Goal: Contribute content

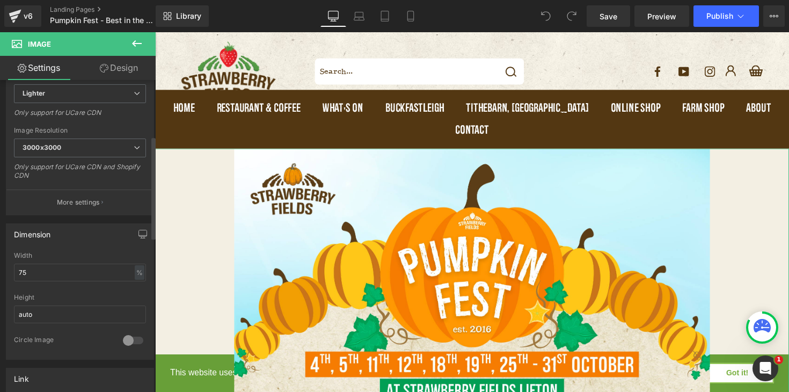
scroll to position [187, 0]
click at [114, 271] on input "75" at bounding box center [80, 269] width 132 height 18
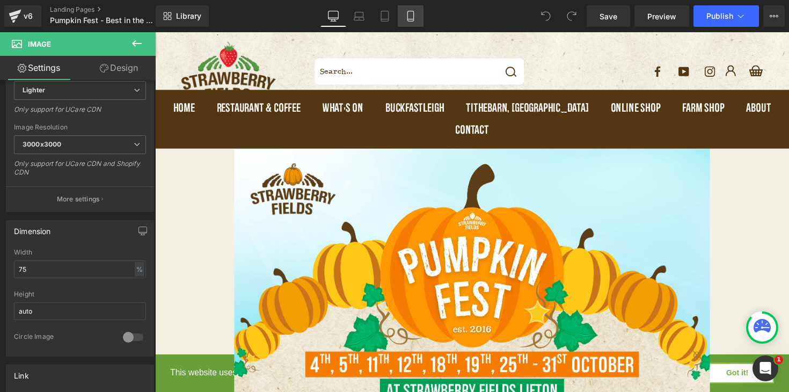
click at [417, 20] on link "Mobile" at bounding box center [411, 15] width 26 height 21
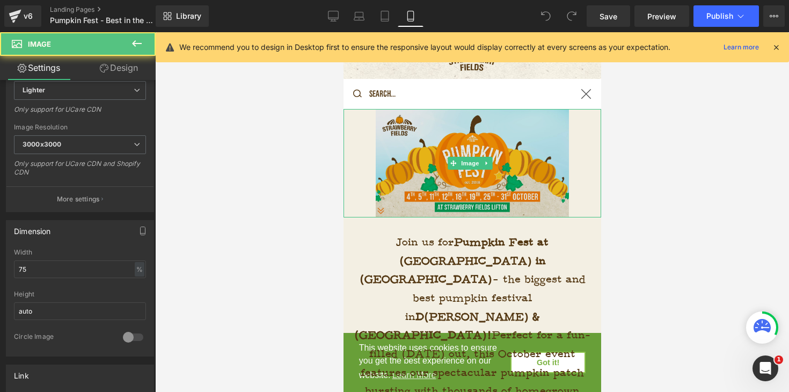
click at [548, 162] on img at bounding box center [471, 163] width 193 height 108
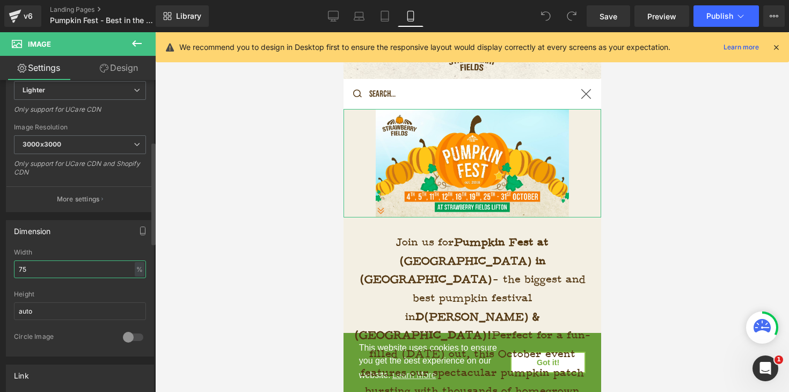
click at [67, 272] on input "75" at bounding box center [80, 269] width 132 height 18
type input "7"
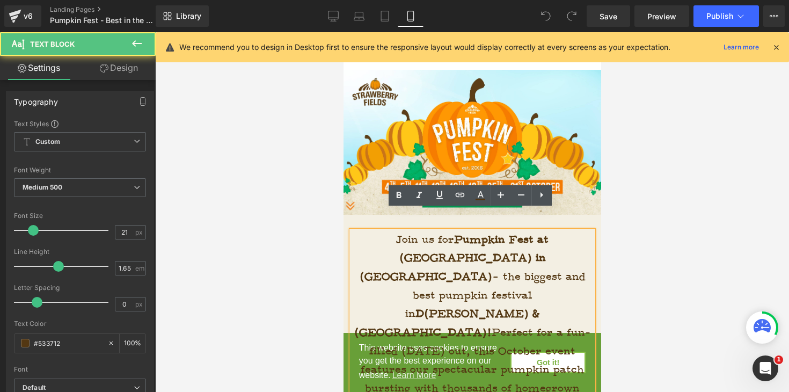
scroll to position [73, 0]
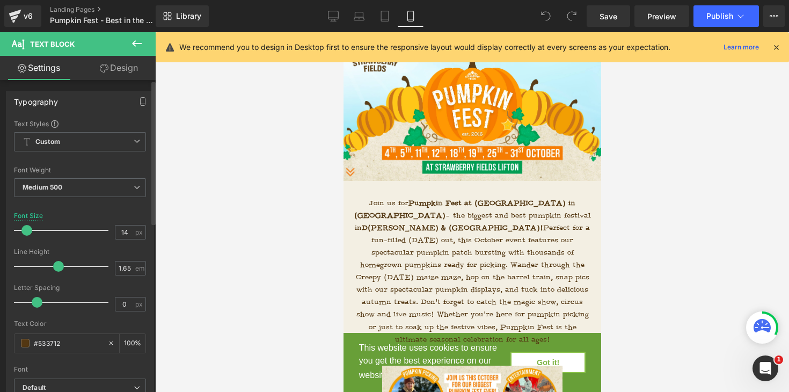
type input "13"
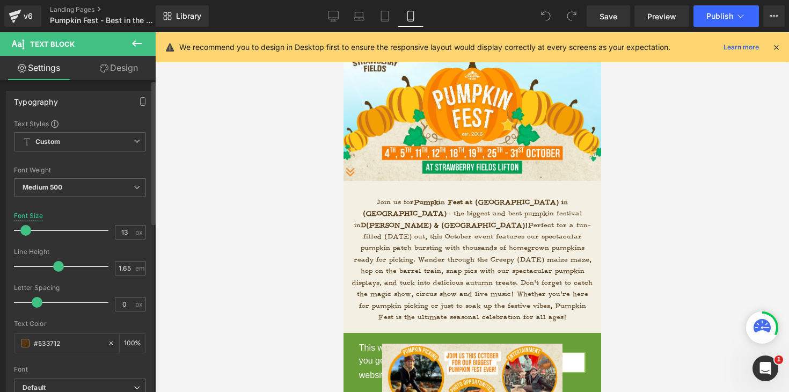
drag, startPoint x: 31, startPoint y: 234, endPoint x: 24, endPoint y: 234, distance: 7.5
click at [24, 234] on span at bounding box center [25, 230] width 11 height 11
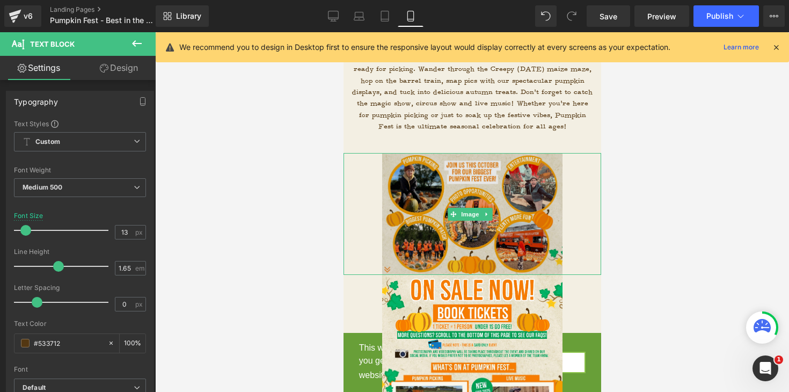
scroll to position [240, 0]
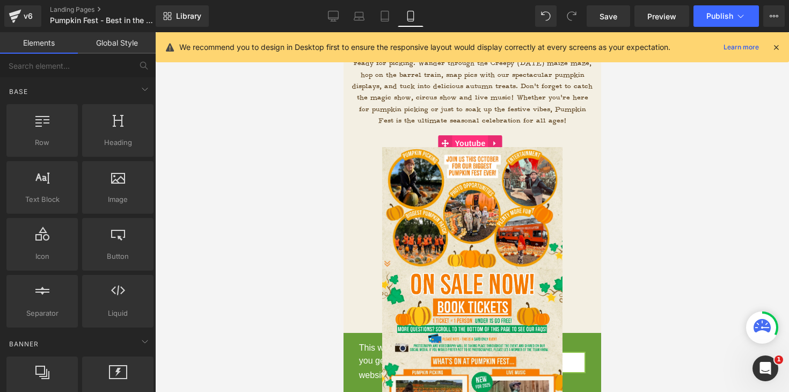
click at [476, 135] on span "Youtube" at bounding box center [470, 143] width 36 height 16
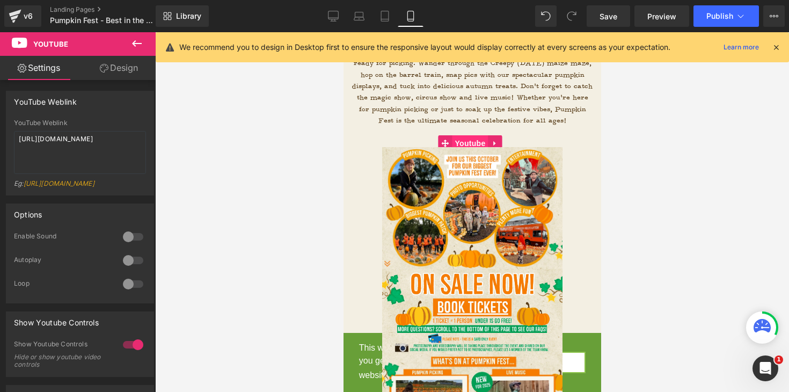
click at [472, 135] on span "Youtube" at bounding box center [470, 143] width 36 height 16
click at [446, 140] on icon at bounding box center [445, 144] width 8 height 8
click at [127, 73] on link "Design" at bounding box center [119, 68] width 78 height 24
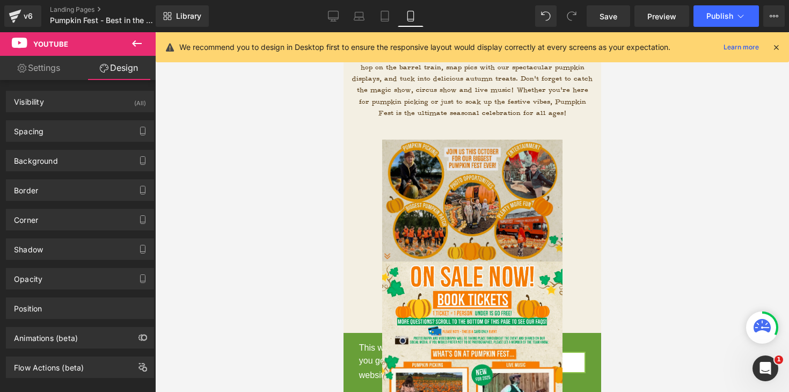
scroll to position [252, 0]
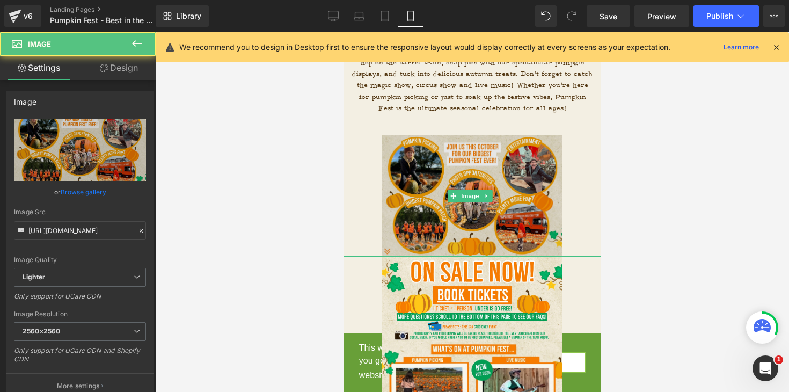
click at [451, 197] on img at bounding box center [472, 196] width 180 height 122
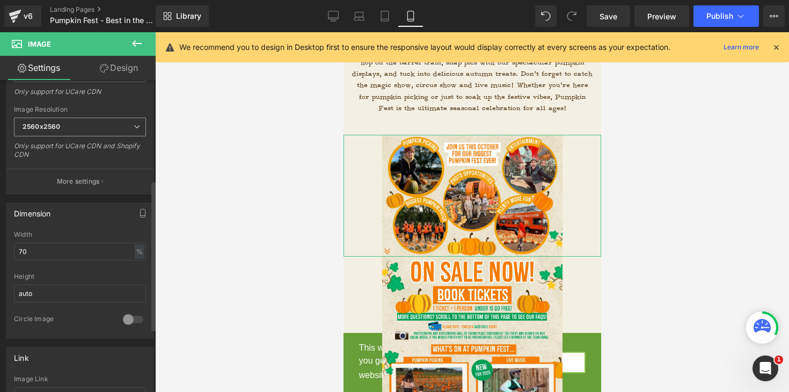
scroll to position [211, 0]
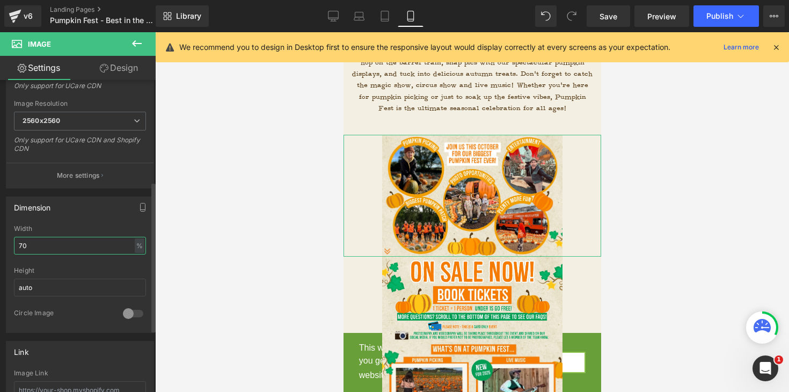
click at [67, 247] on input "70" at bounding box center [80, 246] width 132 height 18
type input "7"
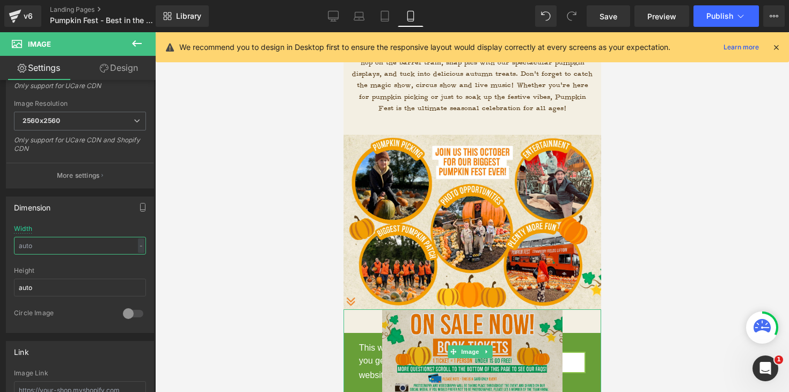
click at [422, 325] on img at bounding box center [472, 351] width 180 height 85
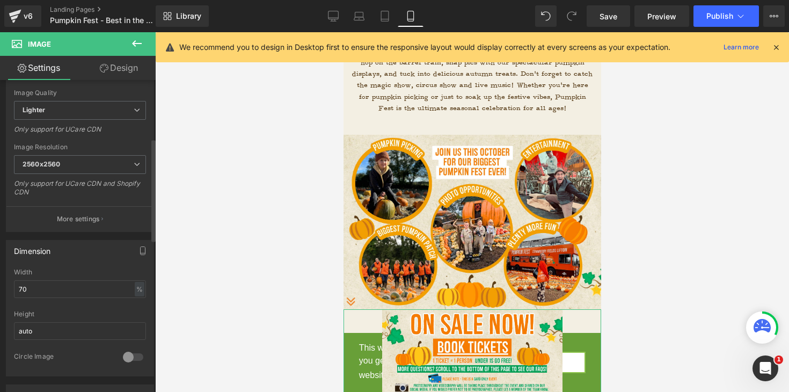
scroll to position [177, 0]
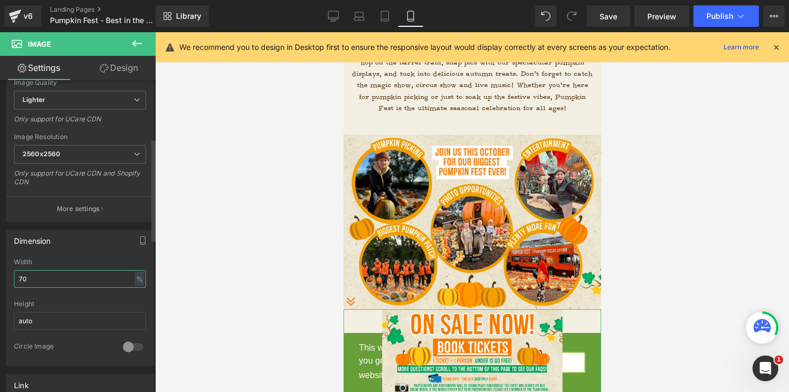
drag, startPoint x: 55, startPoint y: 280, endPoint x: 0, endPoint y: 267, distance: 56.3
click at [0, 267] on div "Dimension 70% Width 70 % % px auto Height auto 0 Circle Image" at bounding box center [80, 294] width 161 height 144
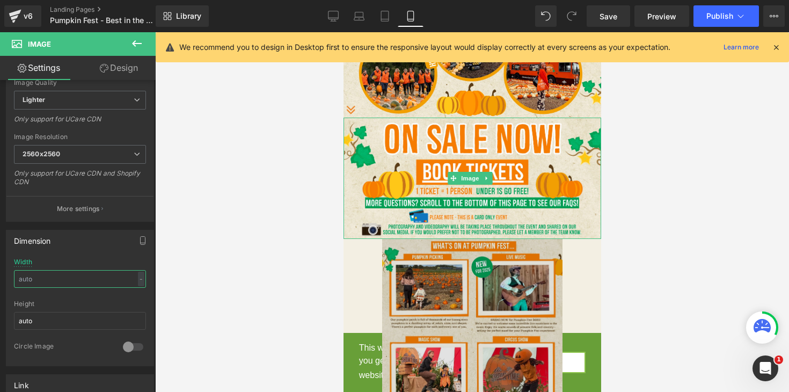
scroll to position [461, 0]
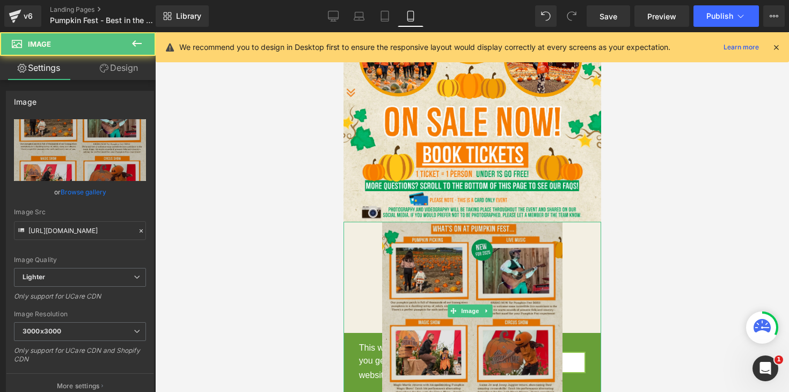
click at [489, 274] on img at bounding box center [472, 311] width 180 height 178
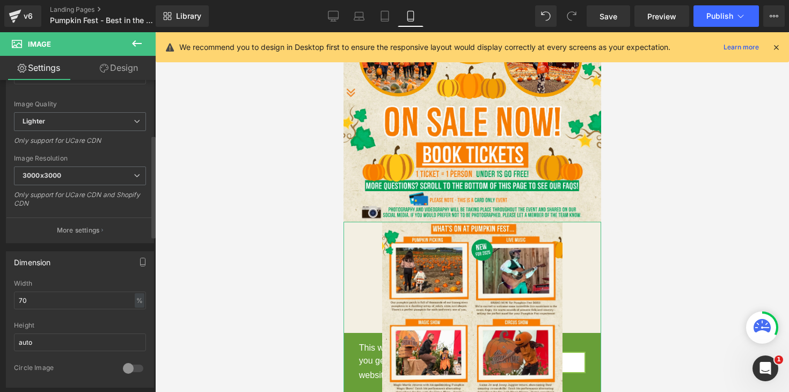
scroll to position [170, 0]
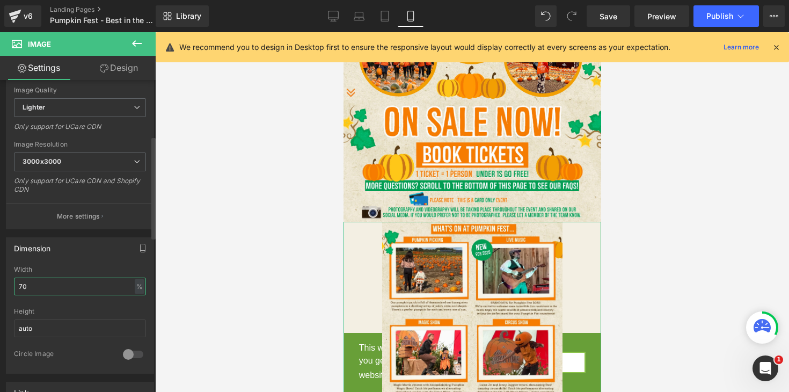
drag, startPoint x: 124, startPoint y: 285, endPoint x: 0, endPoint y: 279, distance: 123.7
click at [0, 279] on div "Dimension 70% Width 70 % % px auto Height auto 0 Circle Image" at bounding box center [80, 301] width 161 height 144
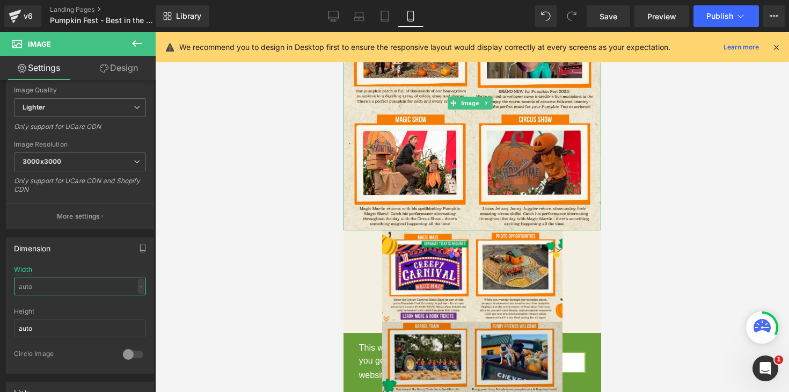
scroll to position [720, 0]
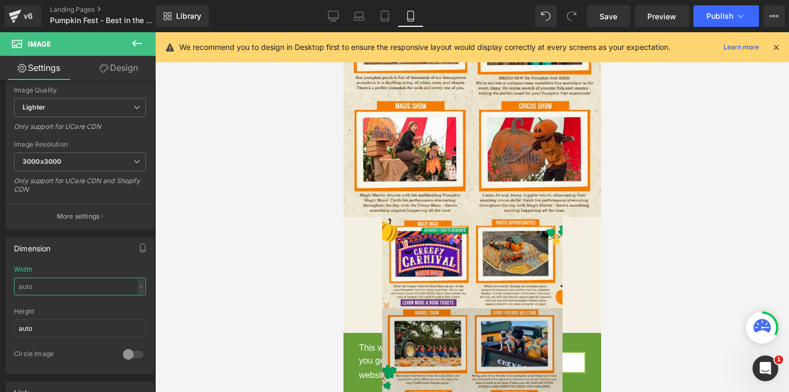
click at [475, 308] on img at bounding box center [472, 390] width 180 height 164
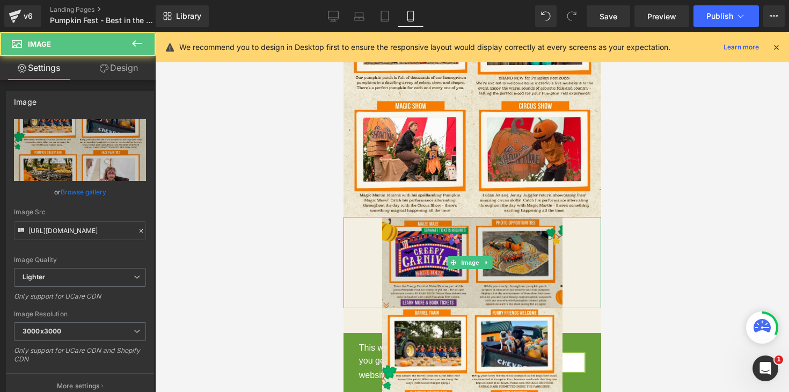
click at [447, 240] on img at bounding box center [472, 262] width 180 height 91
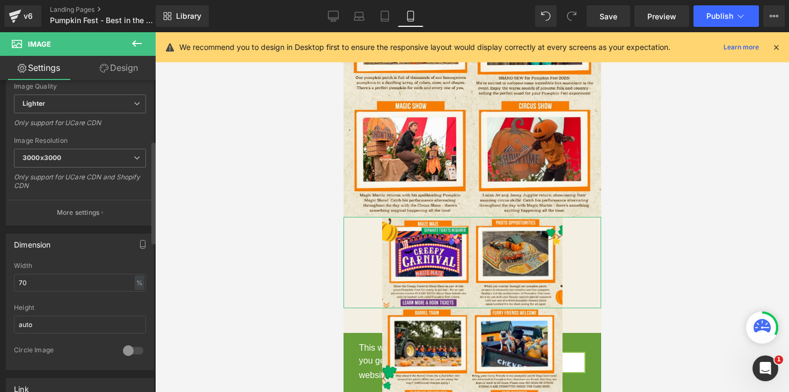
scroll to position [184, 0]
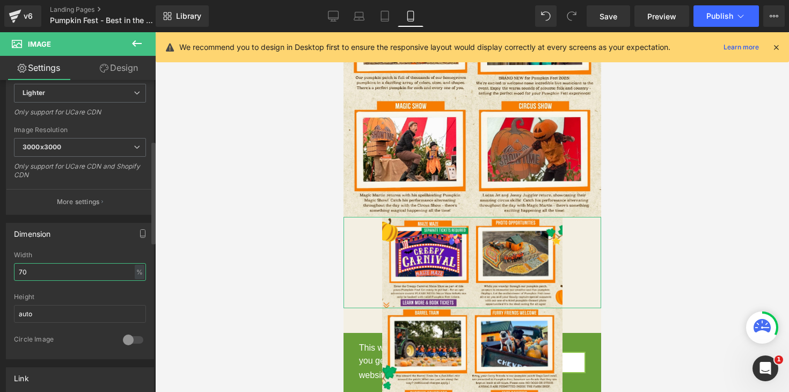
drag, startPoint x: 52, startPoint y: 277, endPoint x: 0, endPoint y: 274, distance: 51.6
click at [0, 274] on div "Dimension 70% Width 70 % % px auto Height auto 0 Circle Image" at bounding box center [80, 287] width 161 height 144
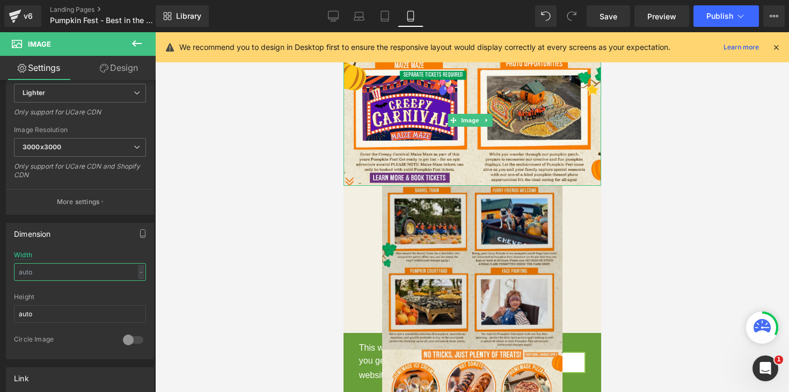
scroll to position [888, 0]
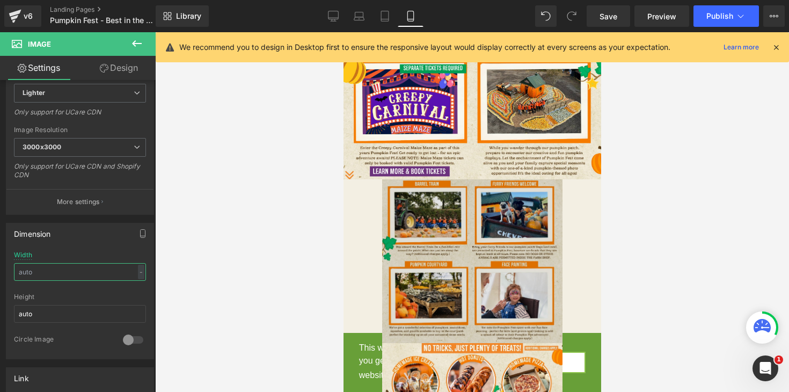
click at [473, 271] on img at bounding box center [472, 261] width 180 height 164
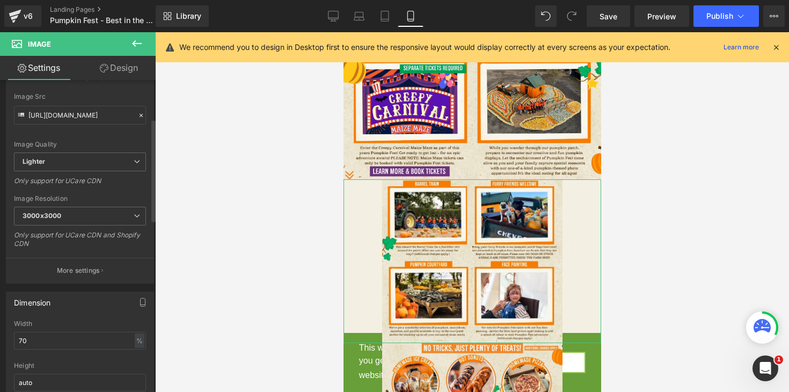
scroll to position [134, 0]
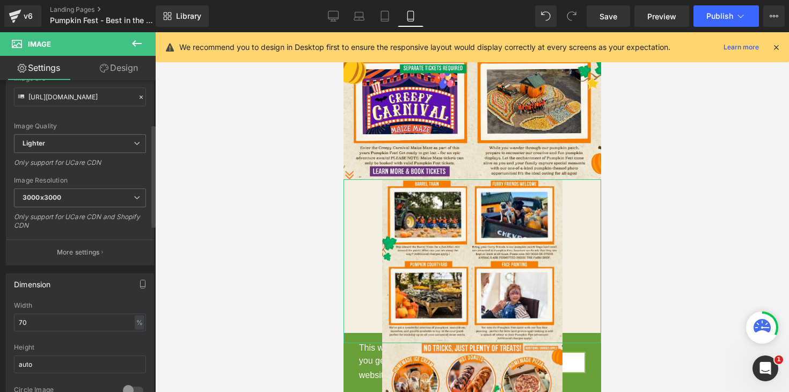
click at [92, 309] on div "Width 70 % % px" at bounding box center [80, 323] width 132 height 42
click at [92, 316] on input "70" at bounding box center [80, 323] width 132 height 18
type input "7"
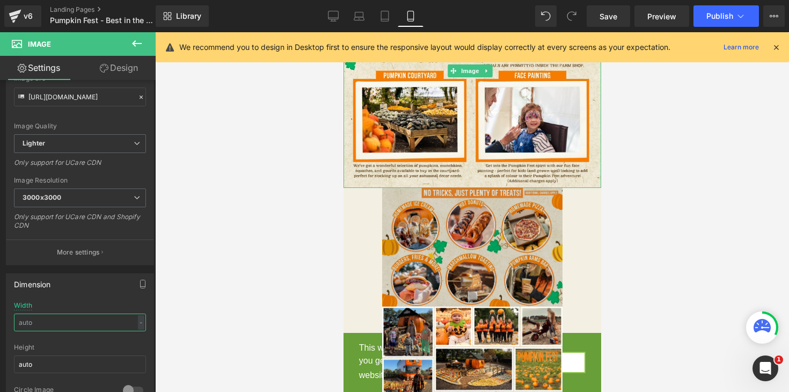
scroll to position [1118, 0]
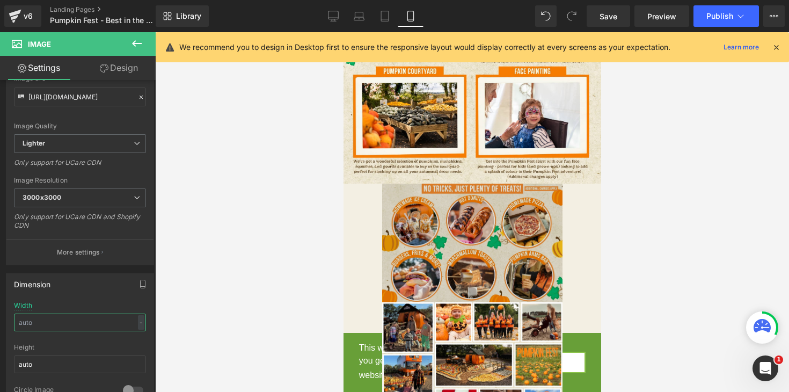
click at [435, 245] on img at bounding box center [472, 243] width 180 height 119
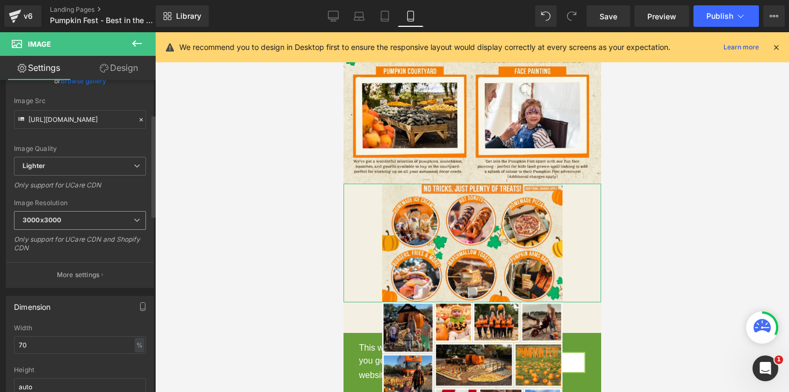
scroll to position [118, 0]
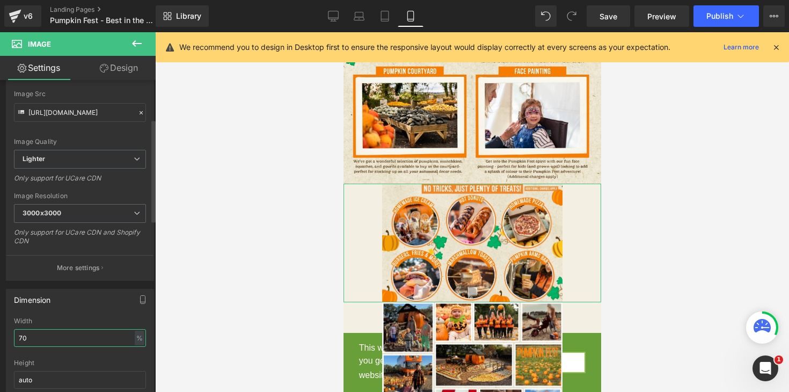
click at [120, 335] on input "70" at bounding box center [80, 338] width 132 height 18
type input "7"
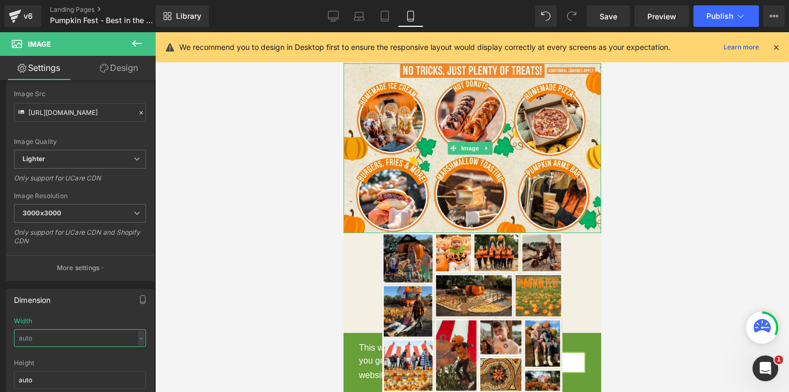
scroll to position [1242, 0]
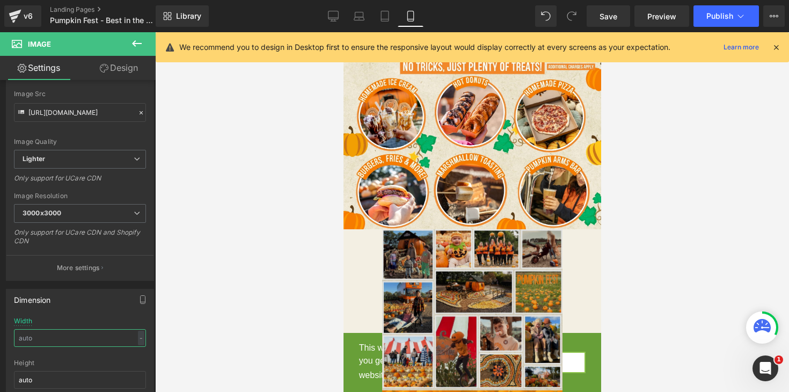
click at [508, 267] on img at bounding box center [472, 309] width 180 height 161
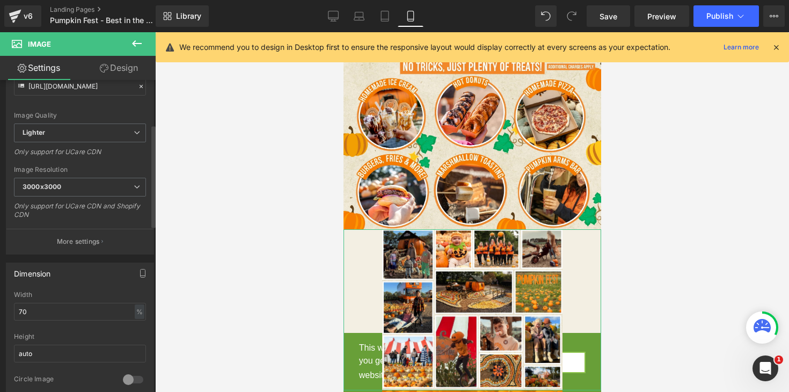
scroll to position [147, 0]
click at [106, 307] on input "70" at bounding box center [80, 310] width 132 height 18
type input "7"
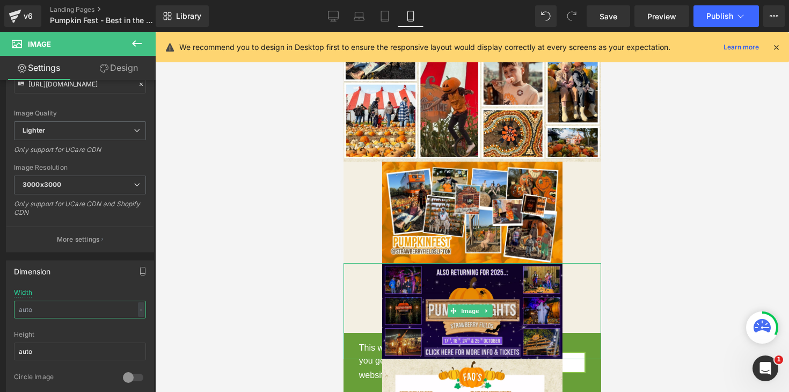
scroll to position [1483, 0]
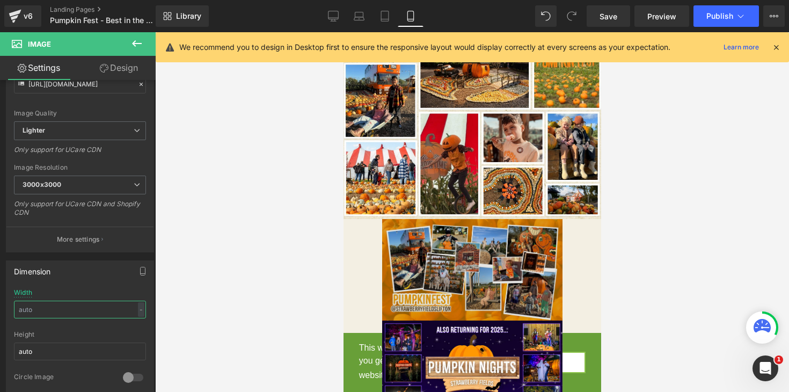
click at [468, 223] on img at bounding box center [472, 270] width 180 height 102
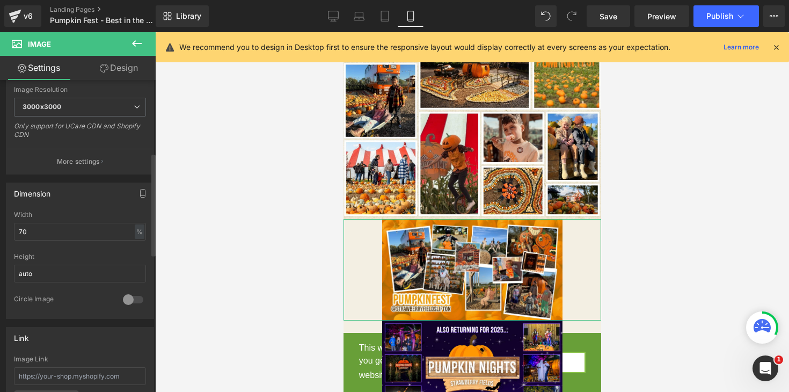
scroll to position [230, 0]
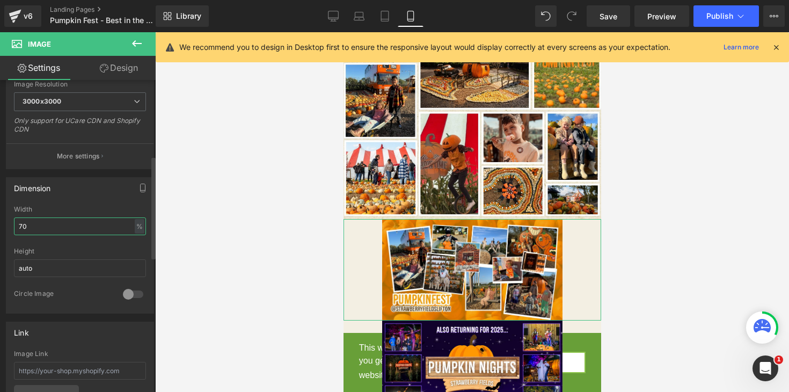
drag, startPoint x: 83, startPoint y: 228, endPoint x: 0, endPoint y: 223, distance: 83.4
click at [0, 223] on div "Dimension 70% Width 70 % % px auto Height auto 0 Circle Image" at bounding box center [80, 241] width 161 height 144
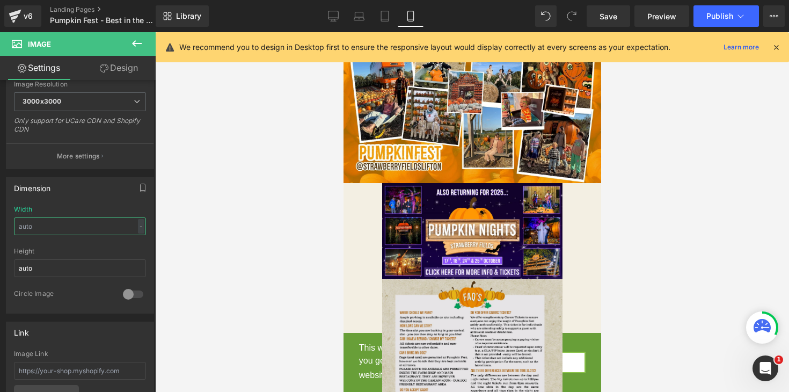
scroll to position [1668, 0]
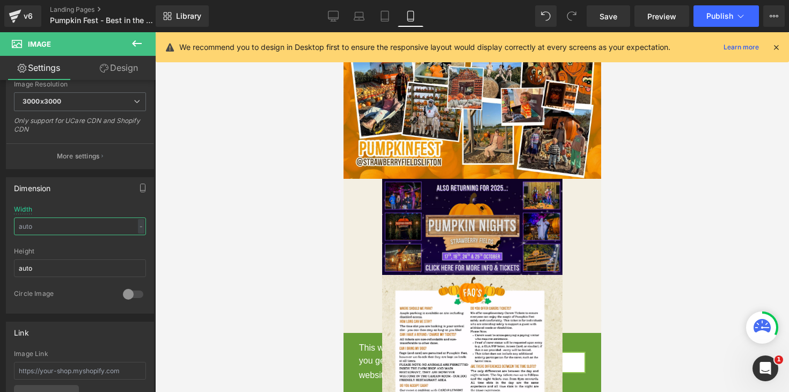
click at [438, 208] on img at bounding box center [472, 227] width 180 height 96
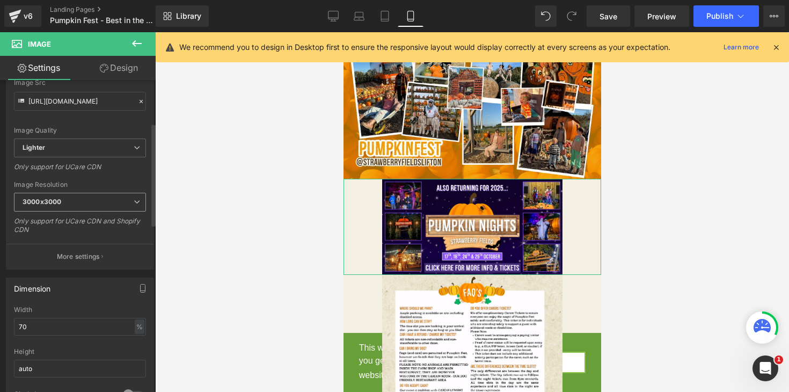
scroll to position [130, 0]
drag, startPoint x: 80, startPoint y: 319, endPoint x: 46, endPoint y: 320, distance: 33.9
click at [47, 321] on input "70" at bounding box center [80, 326] width 132 height 18
click at [46, 320] on input "70" at bounding box center [80, 326] width 132 height 18
click at [34, 326] on input "70" at bounding box center [80, 326] width 132 height 18
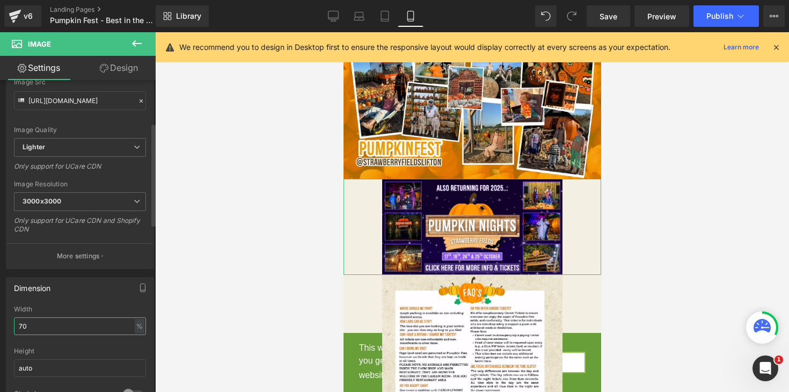
type input "7"
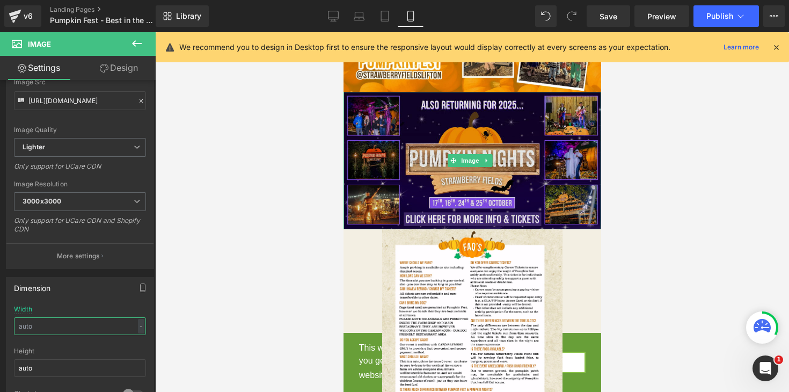
scroll to position [1766, 0]
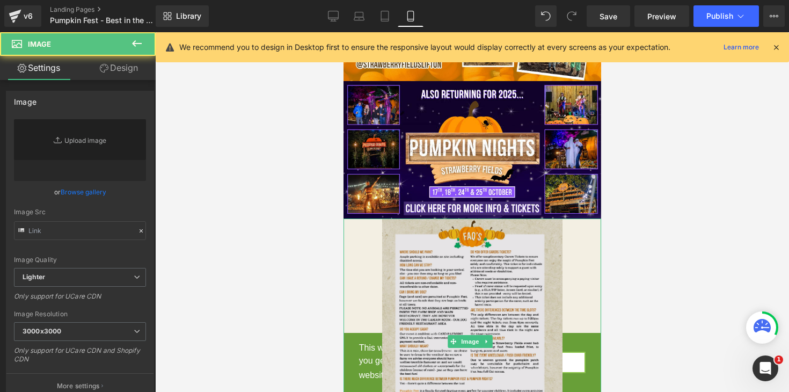
click at [410, 257] on img at bounding box center [472, 342] width 180 height 246
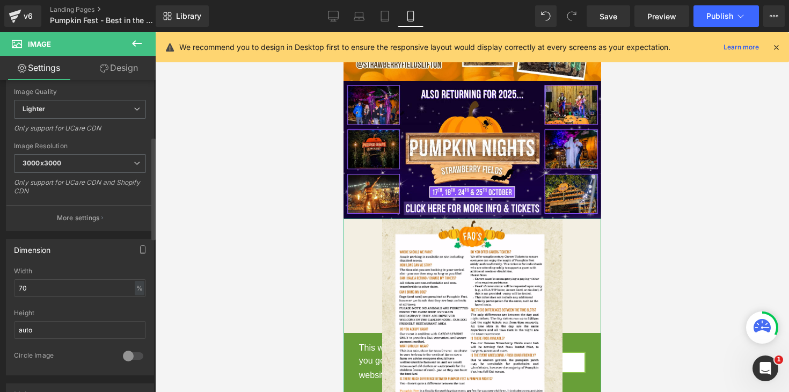
scroll to position [172, 0]
drag, startPoint x: 83, startPoint y: 278, endPoint x: 51, endPoint y: 285, distance: 32.4
click at [51, 285] on input "70" at bounding box center [80, 285] width 132 height 18
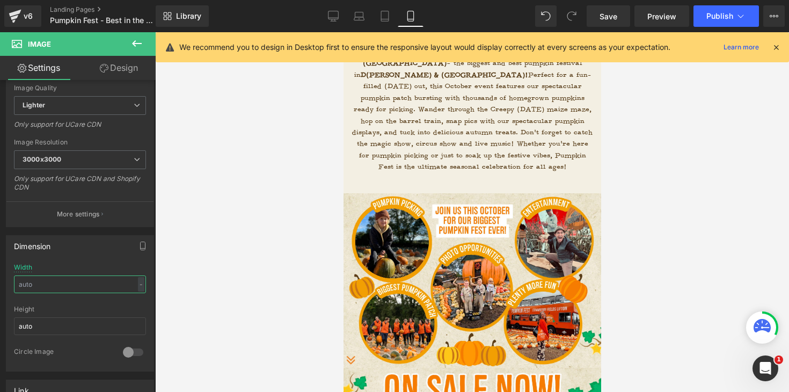
scroll to position [219, 0]
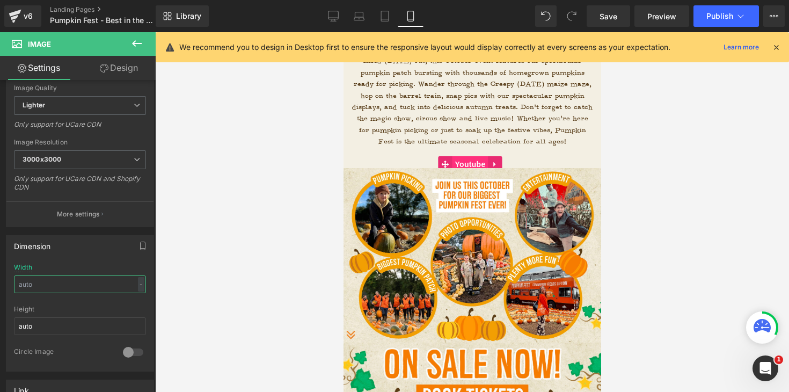
click at [472, 156] on span "Youtube" at bounding box center [470, 164] width 36 height 16
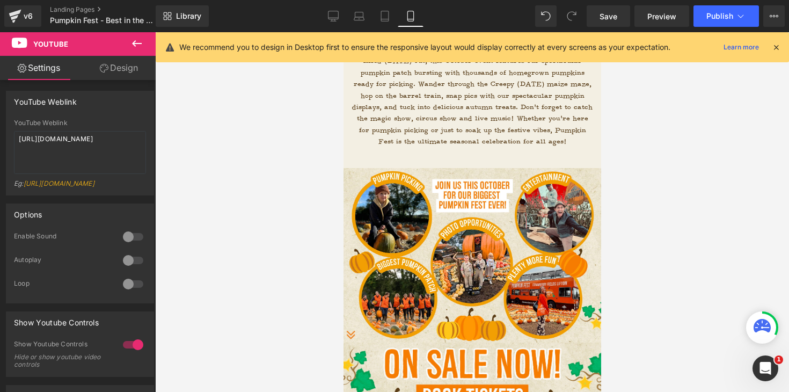
click at [139, 45] on icon at bounding box center [137, 43] width 13 height 13
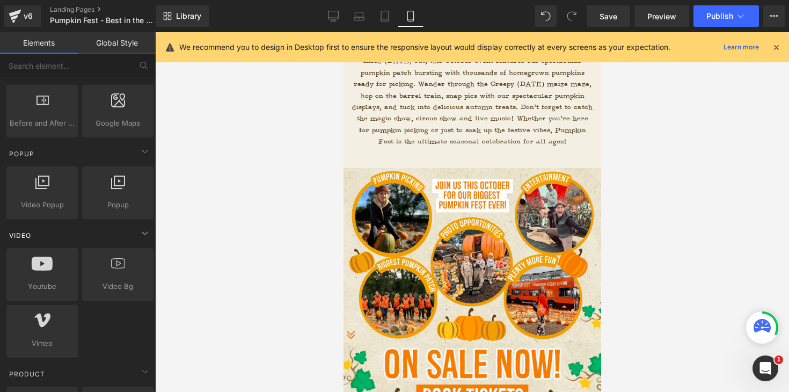
scroll to position [578, 0]
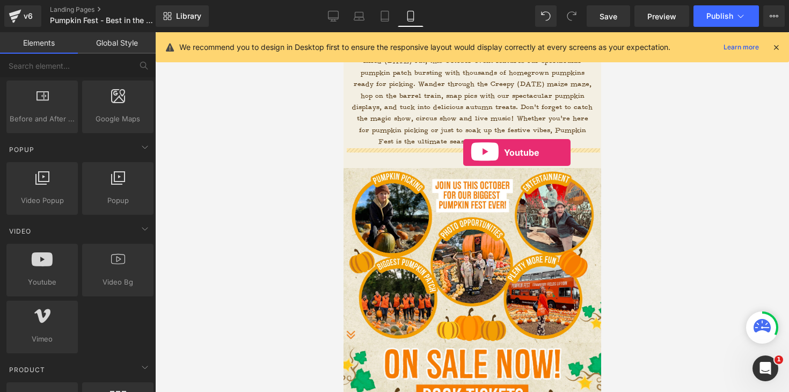
drag, startPoint x: 392, startPoint y: 310, endPoint x: 463, endPoint y: 153, distance: 172.8
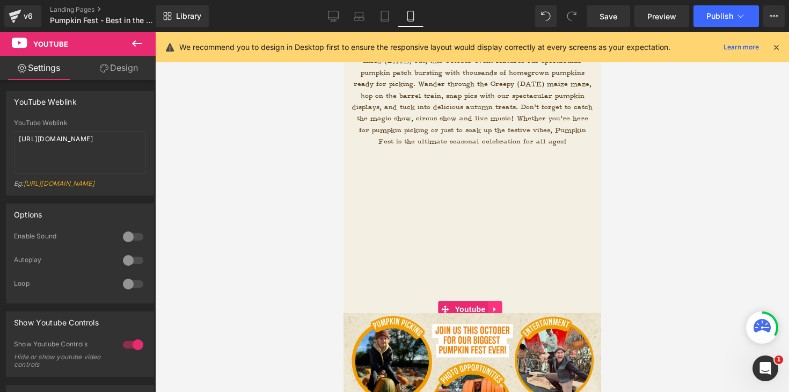
click at [494, 301] on link at bounding box center [495, 309] width 14 height 16
click at [504, 305] on icon at bounding box center [502, 309] width 8 height 8
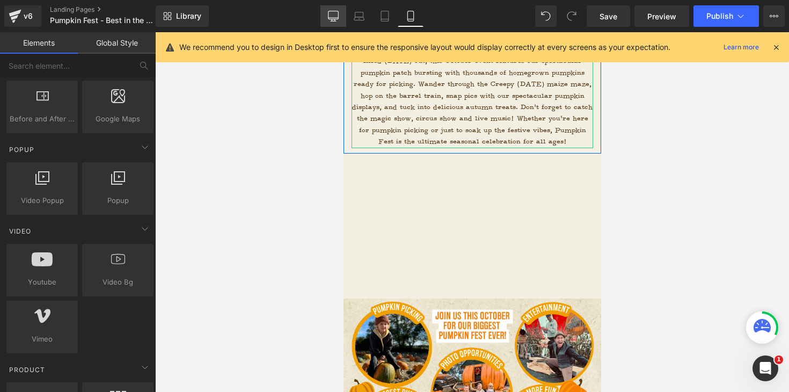
click at [335, 17] on icon at bounding box center [333, 16] width 11 height 11
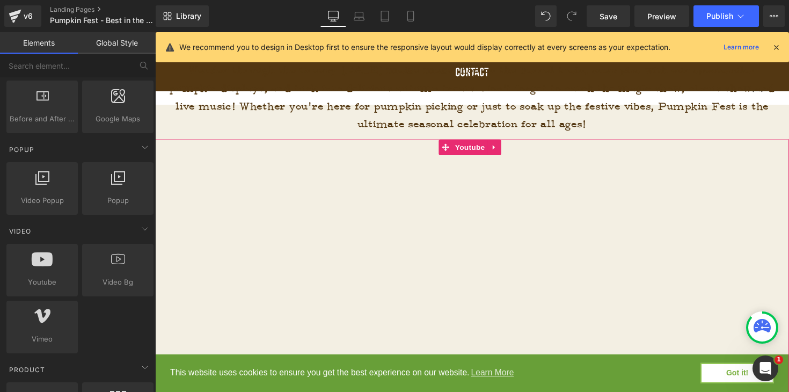
scroll to position [437, 0]
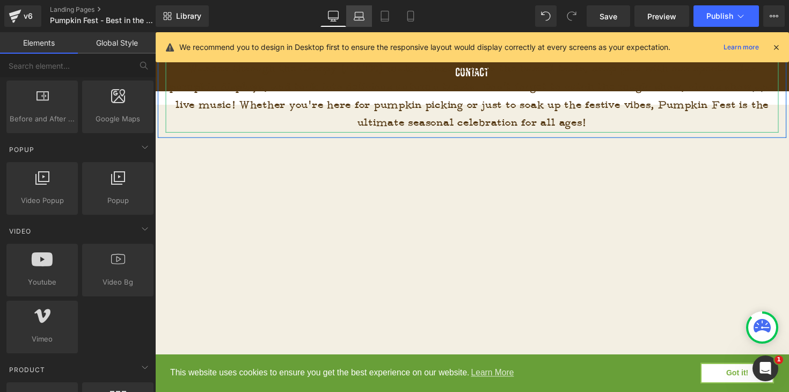
click at [361, 16] on icon at bounding box center [359, 16] width 11 height 11
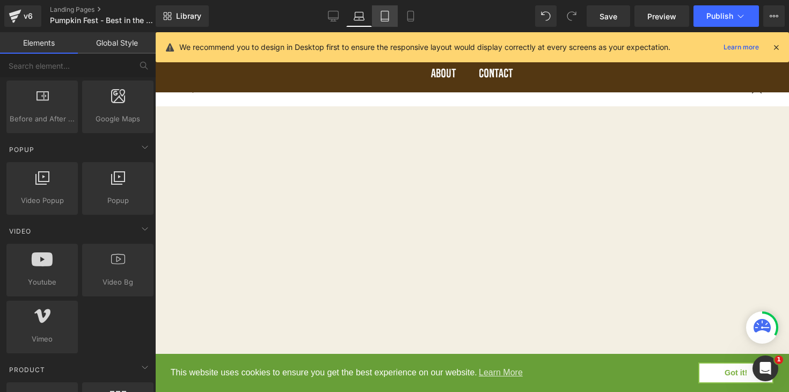
click at [394, 21] on link "Tablet" at bounding box center [385, 15] width 26 height 21
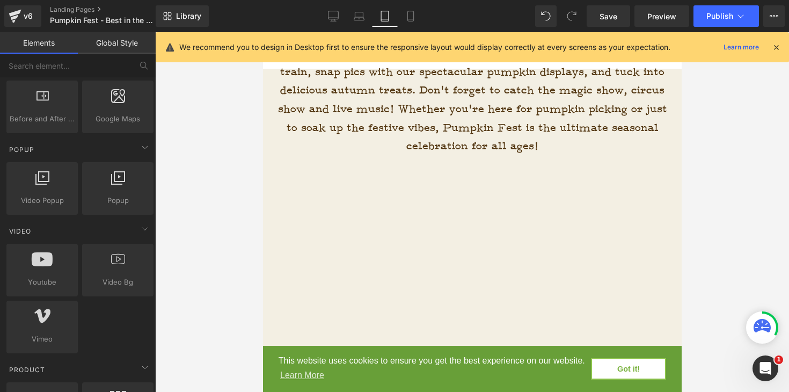
scroll to position [361, 0]
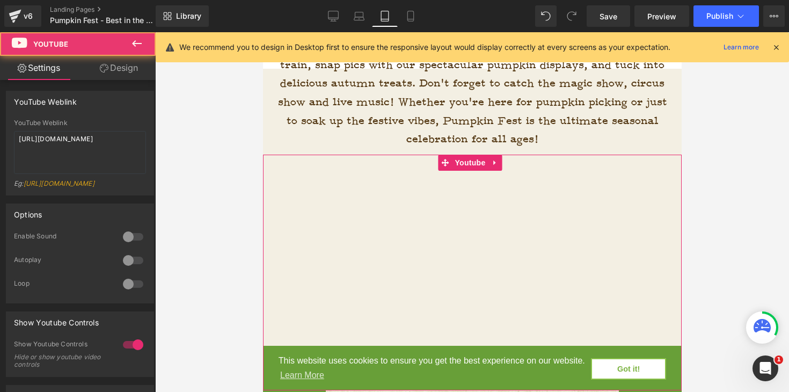
click at [393, 204] on div at bounding box center [472, 273] width 419 height 236
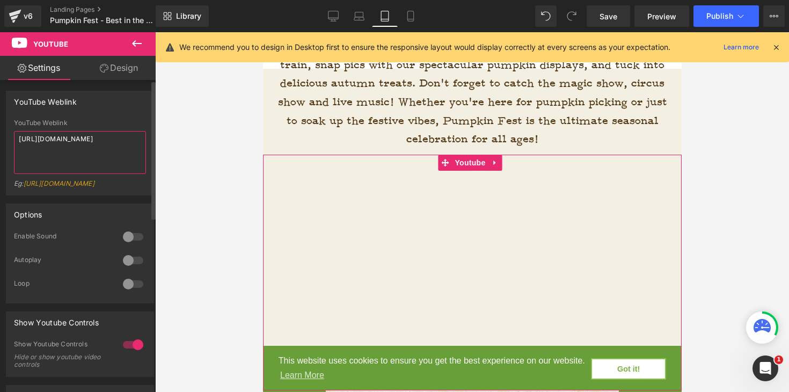
drag, startPoint x: 97, startPoint y: 152, endPoint x: 16, endPoint y: 129, distance: 84.2
click at [16, 129] on div "YouTube Weblink [URL][DOMAIN_NAME] Eg: [URL][DOMAIN_NAME]" at bounding box center [80, 157] width 132 height 76
paste textarea "q4ocH7_sO7U"
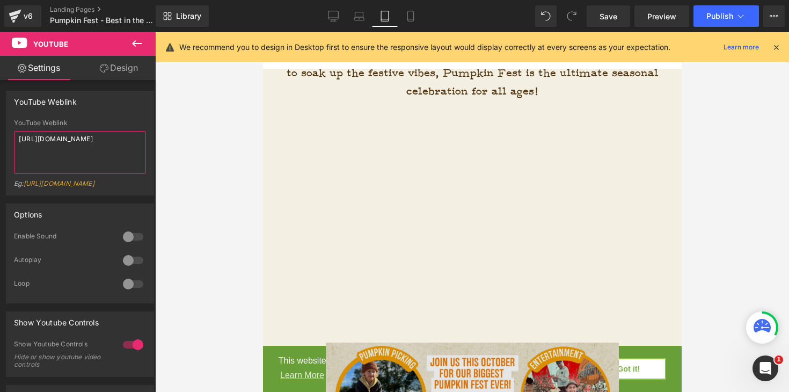
scroll to position [281, 0]
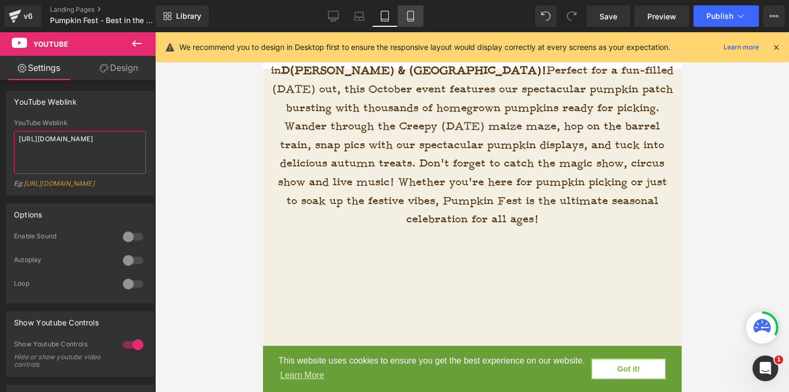
type textarea "[URL][DOMAIN_NAME]"
click at [413, 18] on icon at bounding box center [410, 16] width 11 height 11
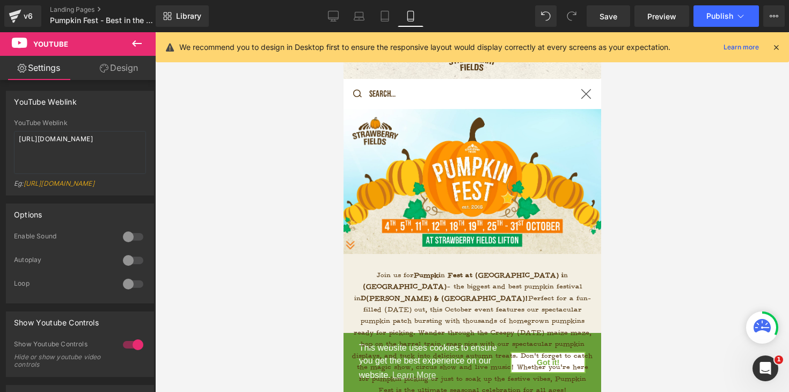
scroll to position [0, 0]
click at [335, 20] on icon at bounding box center [333, 20] width 3 height 2
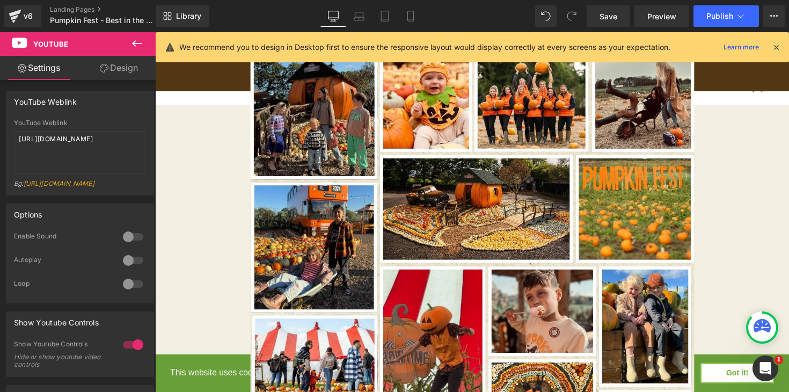
scroll to position [2879, 0]
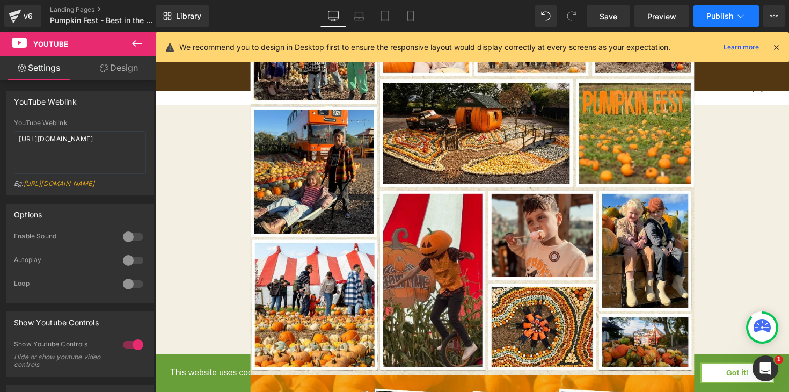
click at [711, 15] on span "Publish" at bounding box center [720, 16] width 27 height 9
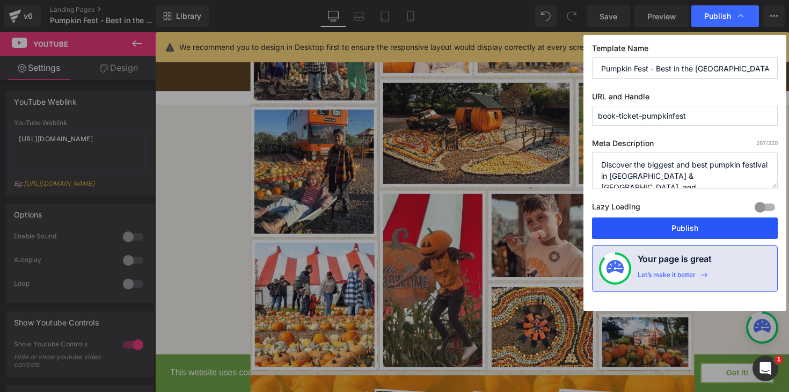
click at [694, 224] on button "Publish" at bounding box center [685, 228] width 186 height 21
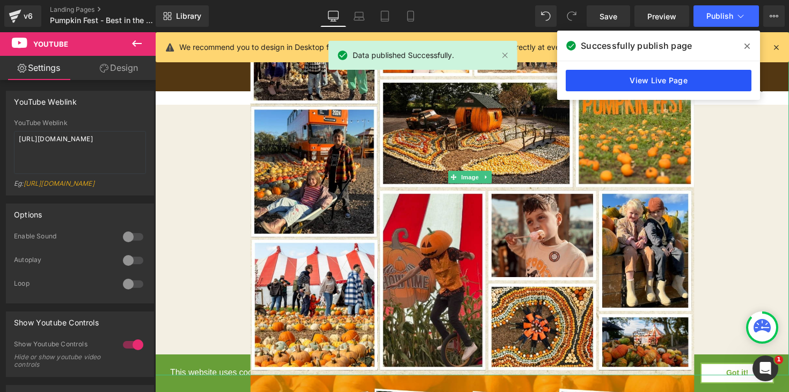
click at [676, 75] on link "View Live Page" at bounding box center [659, 80] width 186 height 21
